Goal: Information Seeking & Learning: Stay updated

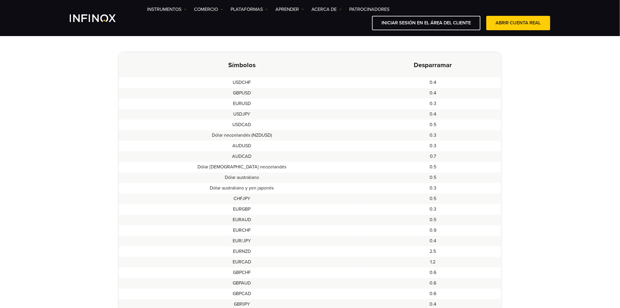
scroll to position [65, 0]
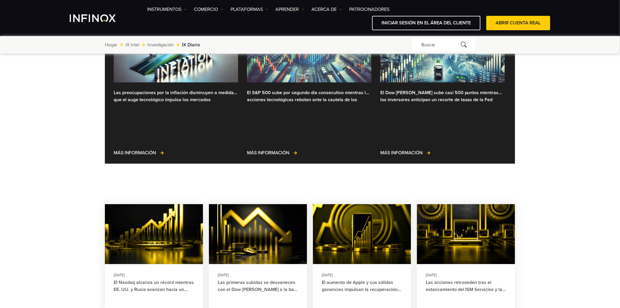
scroll to position [130, 0]
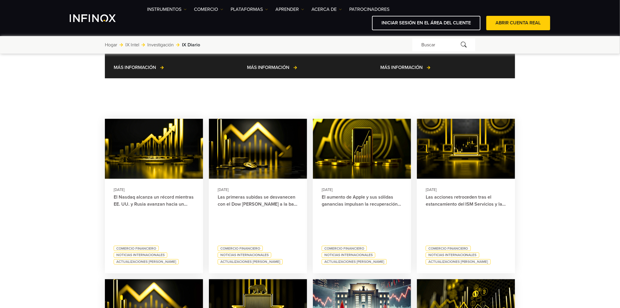
scroll to position [235, 0]
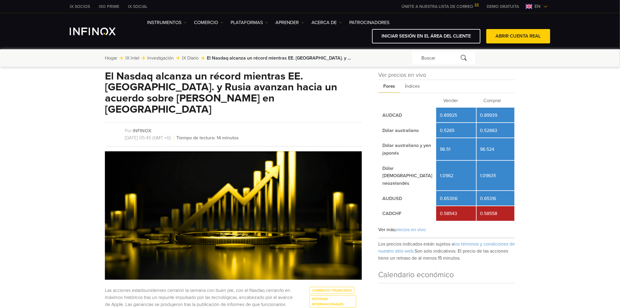
click at [409, 83] on font "Índices" at bounding box center [412, 86] width 15 height 6
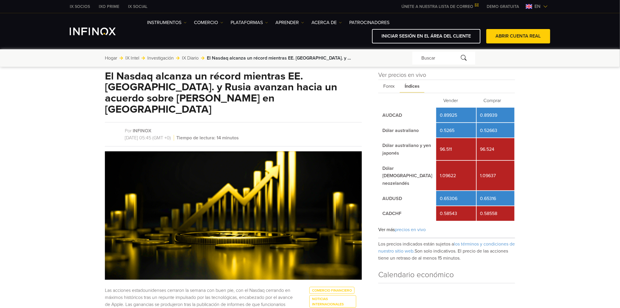
click at [389, 86] on font "Forex" at bounding box center [388, 86] width 11 height 6
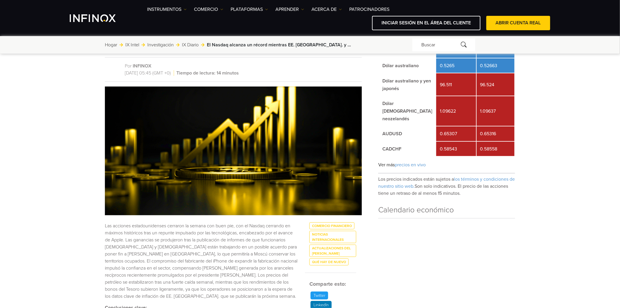
scroll to position [65, 0]
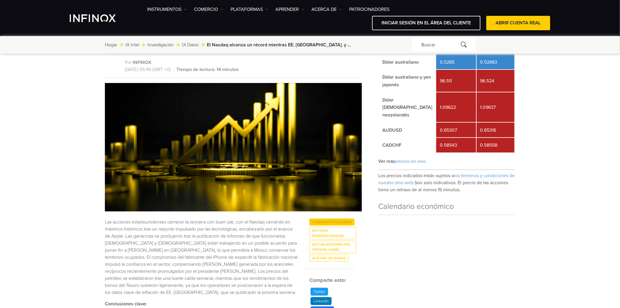
click at [324, 220] on font "Comercio financiero" at bounding box center [332, 222] width 40 height 4
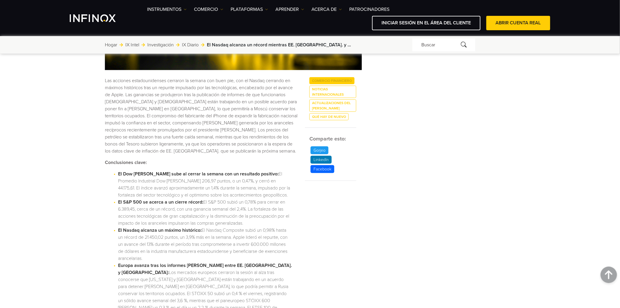
scroll to position [195, 0]
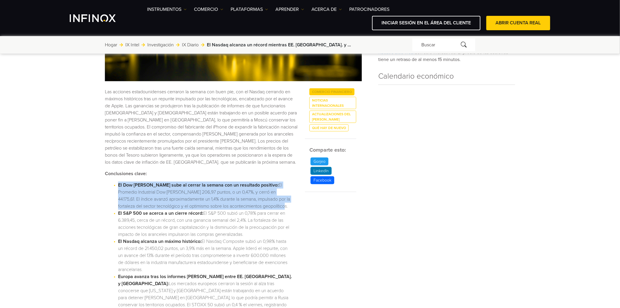
drag, startPoint x: 118, startPoint y: 161, endPoint x: 274, endPoint y: 185, distance: 157.0
click at [274, 185] on li "El Dow Jones sube al cerrar la semana con un resultado positivo: El Promedio In…" at bounding box center [205, 195] width 174 height 28
copy li "El Dow Jones sube al cerrar la semana con un resultado positivo: El Promedio In…"
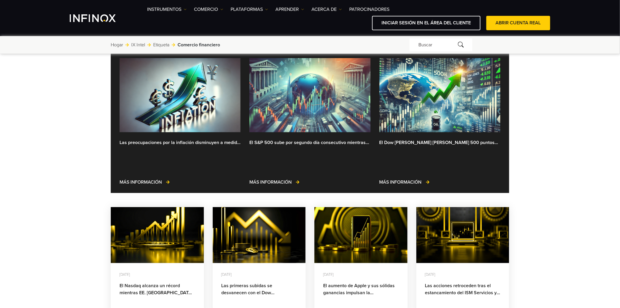
scroll to position [33, 0]
